Goal: Task Accomplishment & Management: Manage account settings

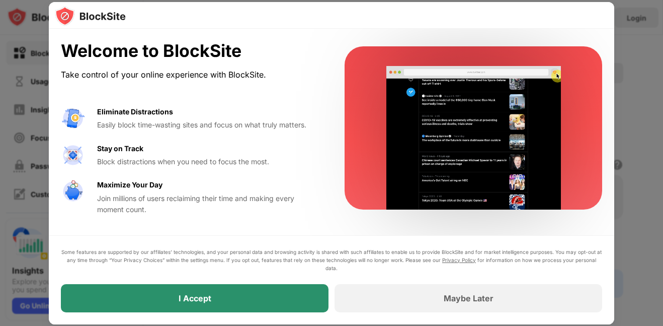
click at [263, 298] on div "I Accept" at bounding box center [195, 298] width 268 height 28
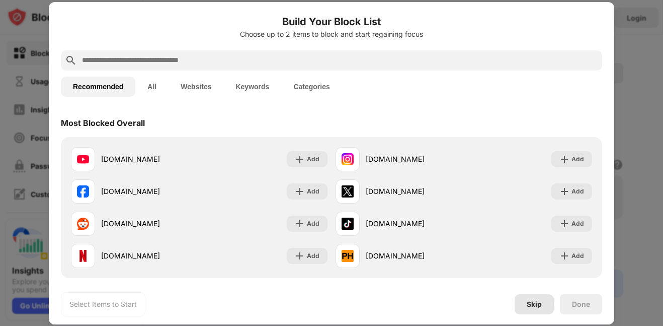
click at [536, 306] on div "Skip" at bounding box center [534, 304] width 15 height 8
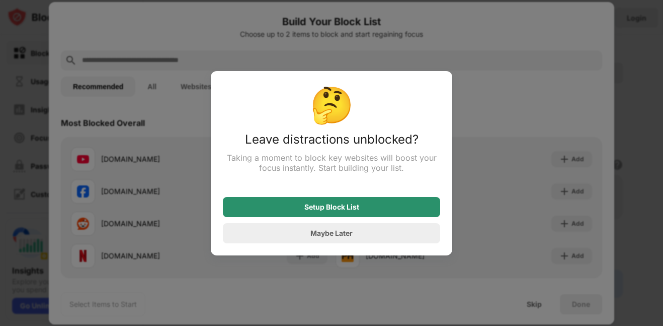
click at [368, 208] on div "Setup Block List" at bounding box center [331, 207] width 217 height 20
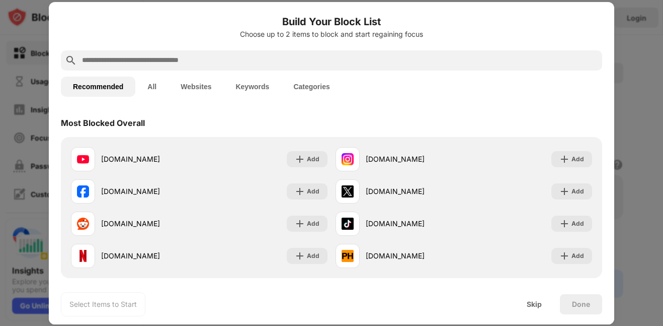
click at [104, 85] on button "Recommended" at bounding box center [98, 86] width 74 height 20
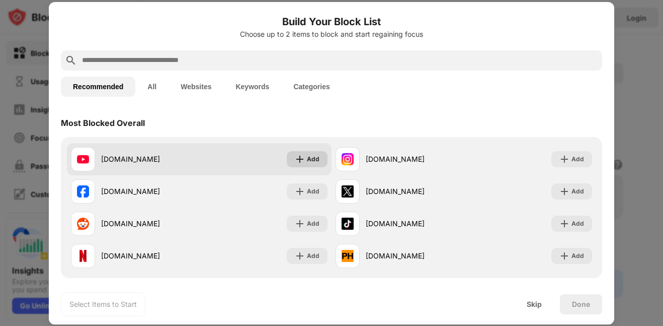
click at [314, 161] on div "Add" at bounding box center [313, 159] width 13 height 10
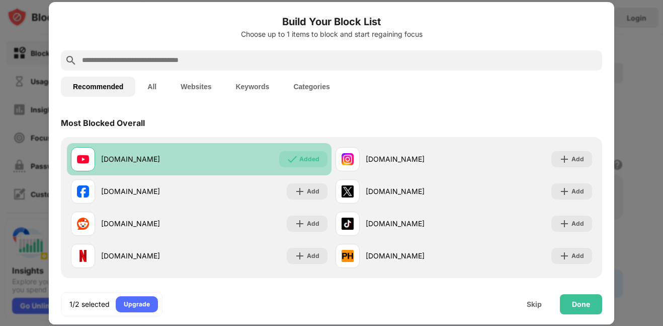
click at [314, 161] on div "Added" at bounding box center [309, 159] width 20 height 10
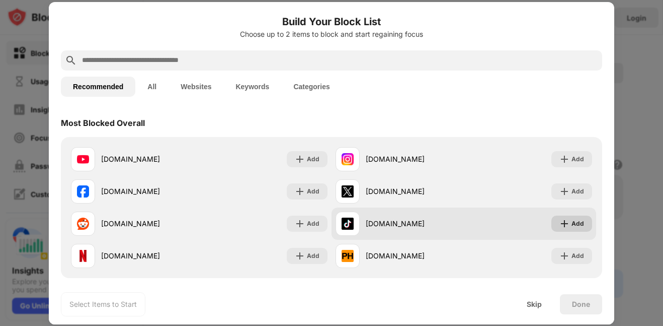
click at [570, 223] on img at bounding box center [565, 223] width 10 height 10
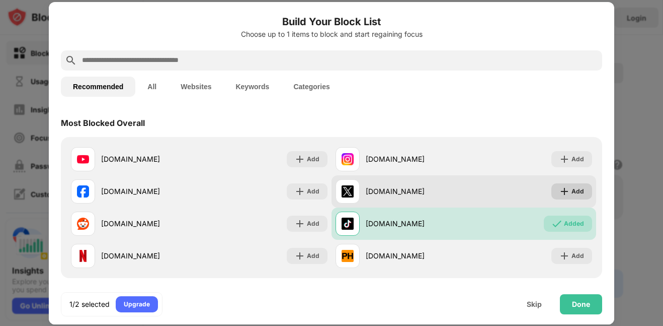
click at [576, 187] on div "Add" at bounding box center [578, 191] width 13 height 10
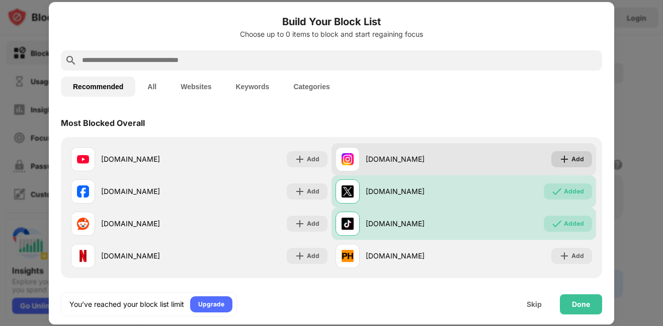
click at [585, 164] on div "Add" at bounding box center [572, 159] width 41 height 16
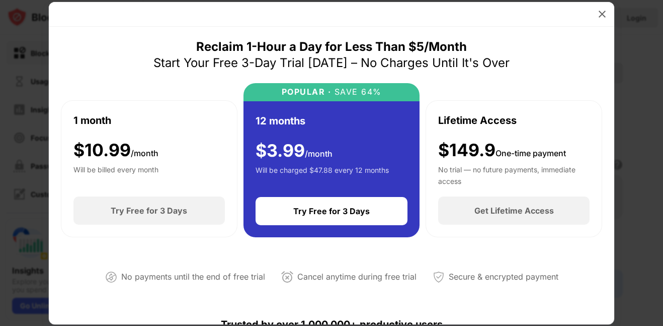
click at [593, 17] on div at bounding box center [332, 14] width 566 height 25
click at [601, 13] on img at bounding box center [602, 14] width 10 height 10
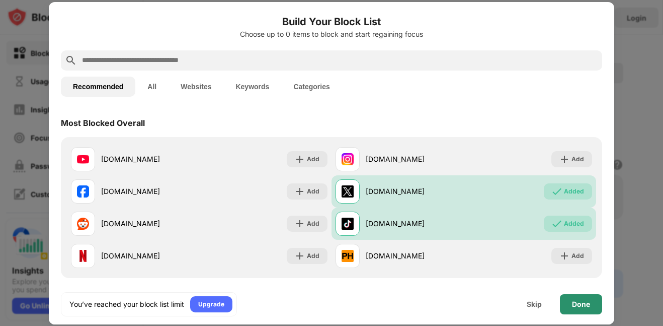
click at [579, 300] on div "Done" at bounding box center [581, 304] width 18 height 8
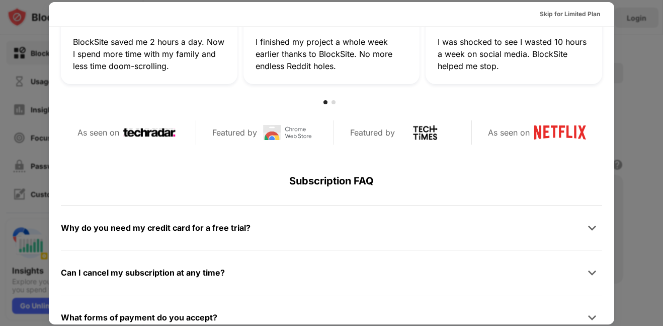
scroll to position [410, 0]
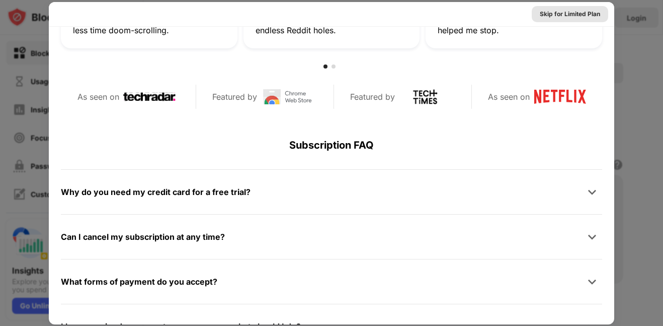
click at [575, 17] on div "Skip for Limited Plan" at bounding box center [570, 14] width 60 height 10
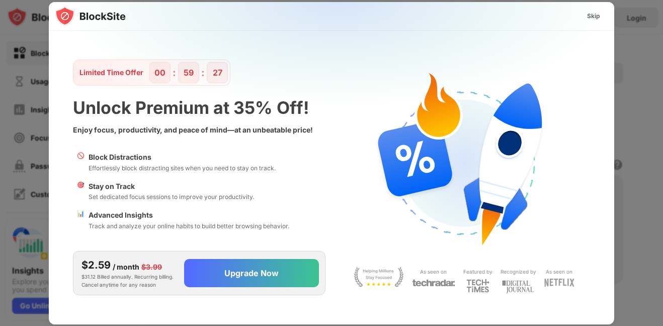
scroll to position [0, 0]
click at [595, 14] on div "Skip" at bounding box center [593, 16] width 13 height 10
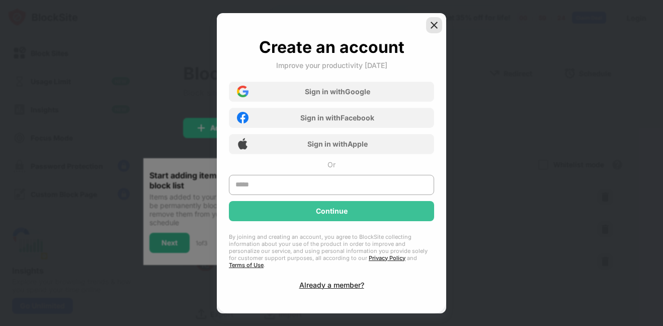
click at [433, 30] on img at bounding box center [434, 25] width 10 height 10
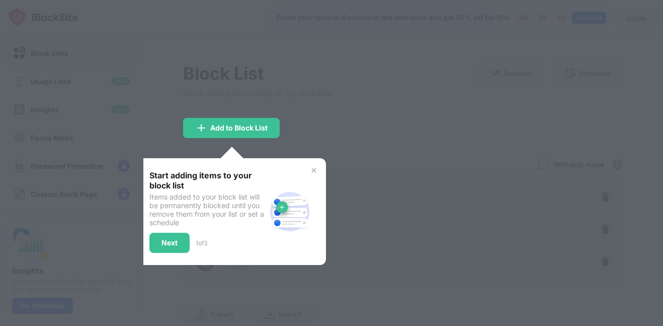
click at [273, 107] on div at bounding box center [331, 163] width 663 height 326
click at [314, 167] on img at bounding box center [314, 170] width 8 height 8
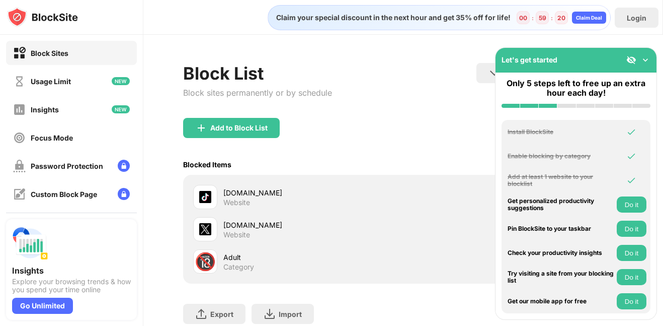
click at [418, 79] on div "Block List Block sites permanently or by schedule Redirect Choose a site to be …" at bounding box center [403, 90] width 440 height 55
click at [434, 122] on div "Add to Block List" at bounding box center [403, 136] width 440 height 36
